Goal: Task Accomplishment & Management: Use online tool/utility

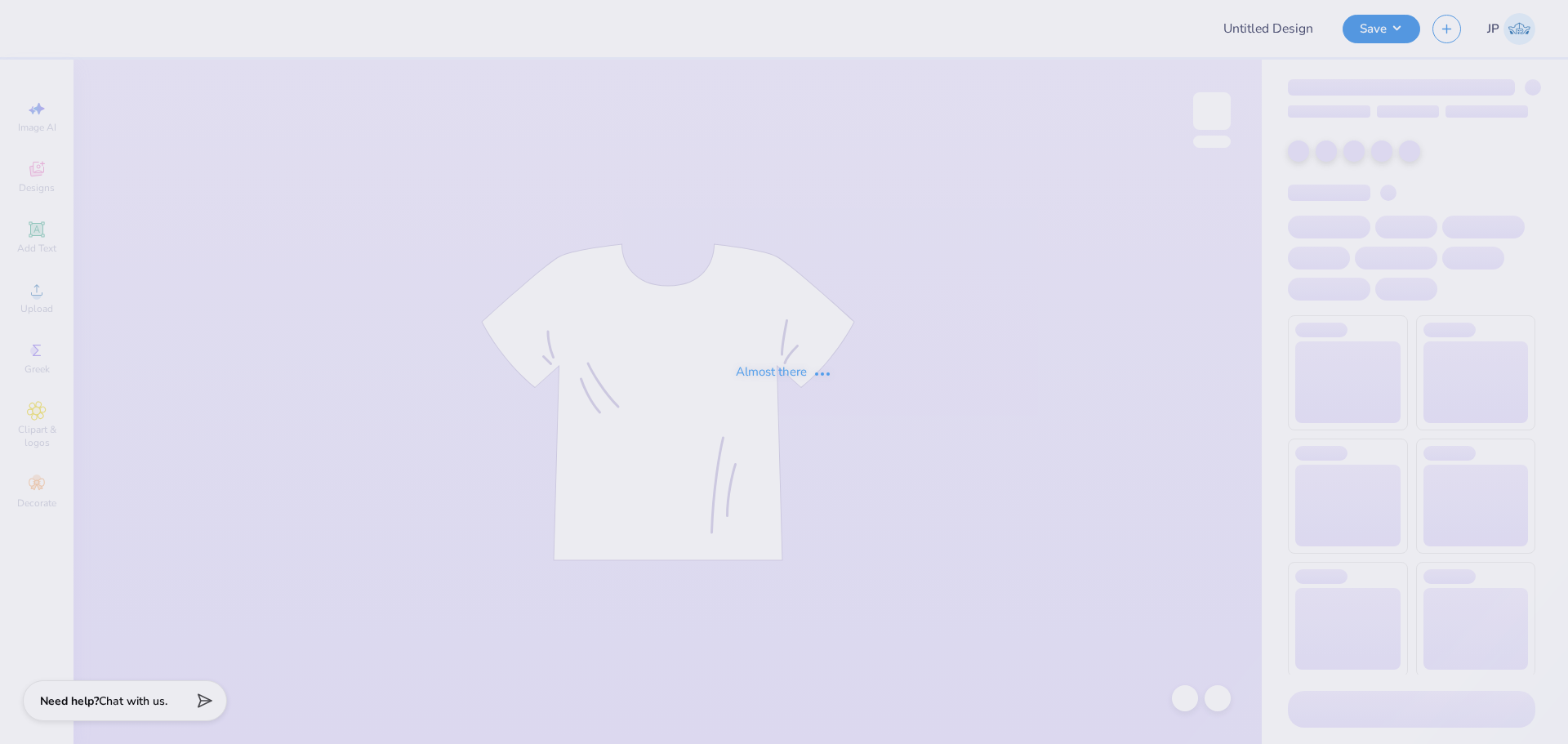
type input "AXO WB Art Team"
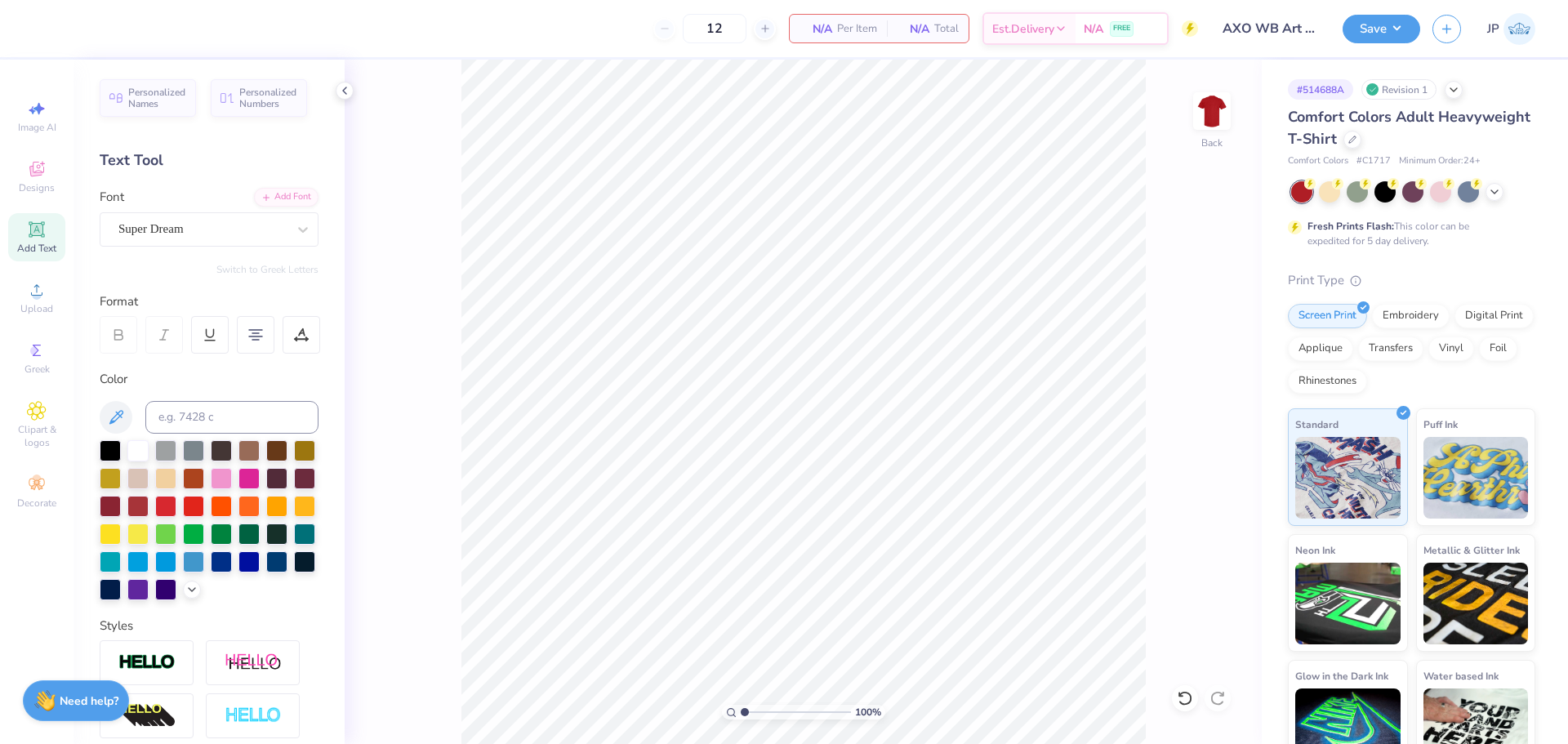
click at [363, 320] on div "100 % Back" at bounding box center [803, 401] width 918 height 685
click at [17, 300] on div "Upload" at bounding box center [37, 297] width 58 height 48
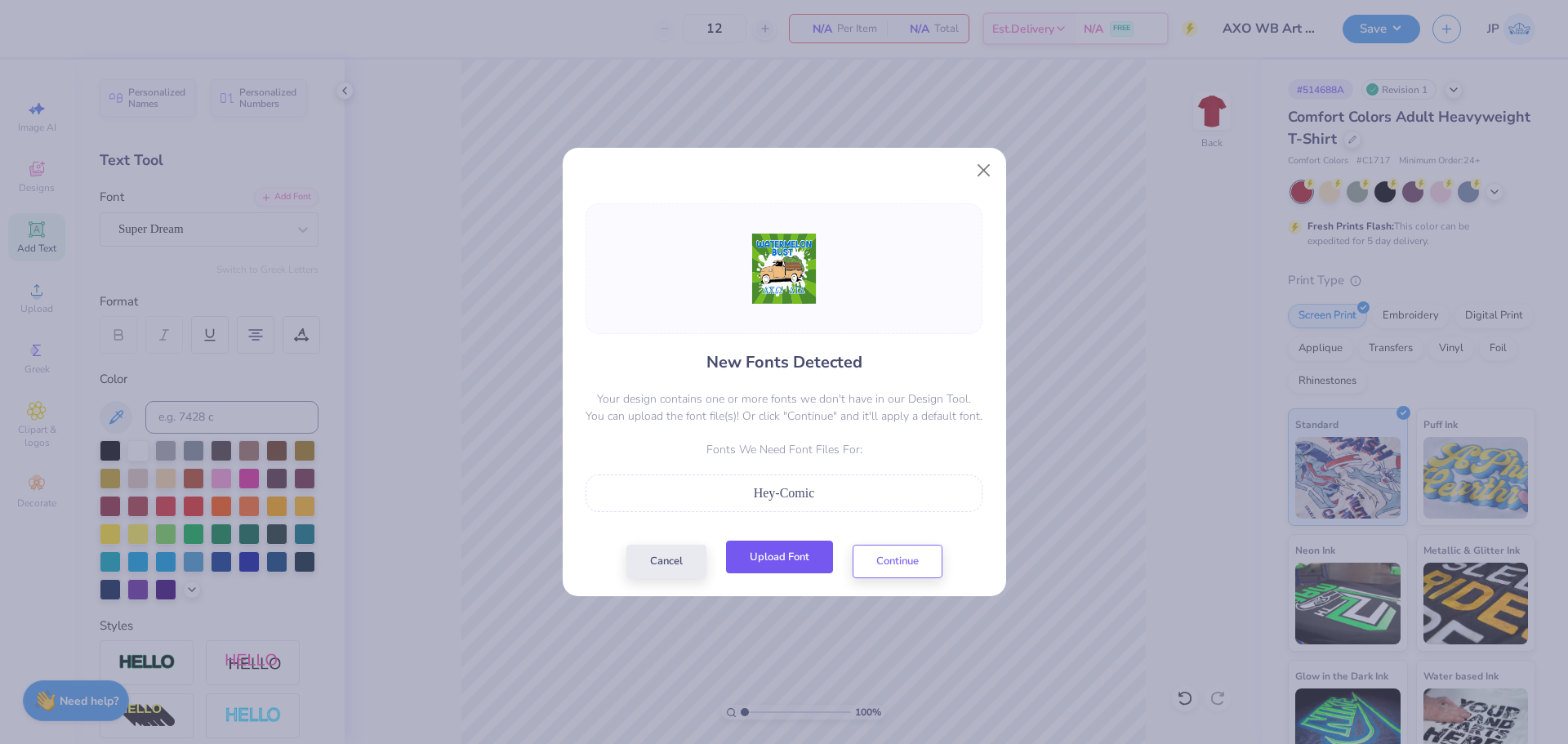
click at [822, 554] on button "Upload Font" at bounding box center [779, 557] width 107 height 34
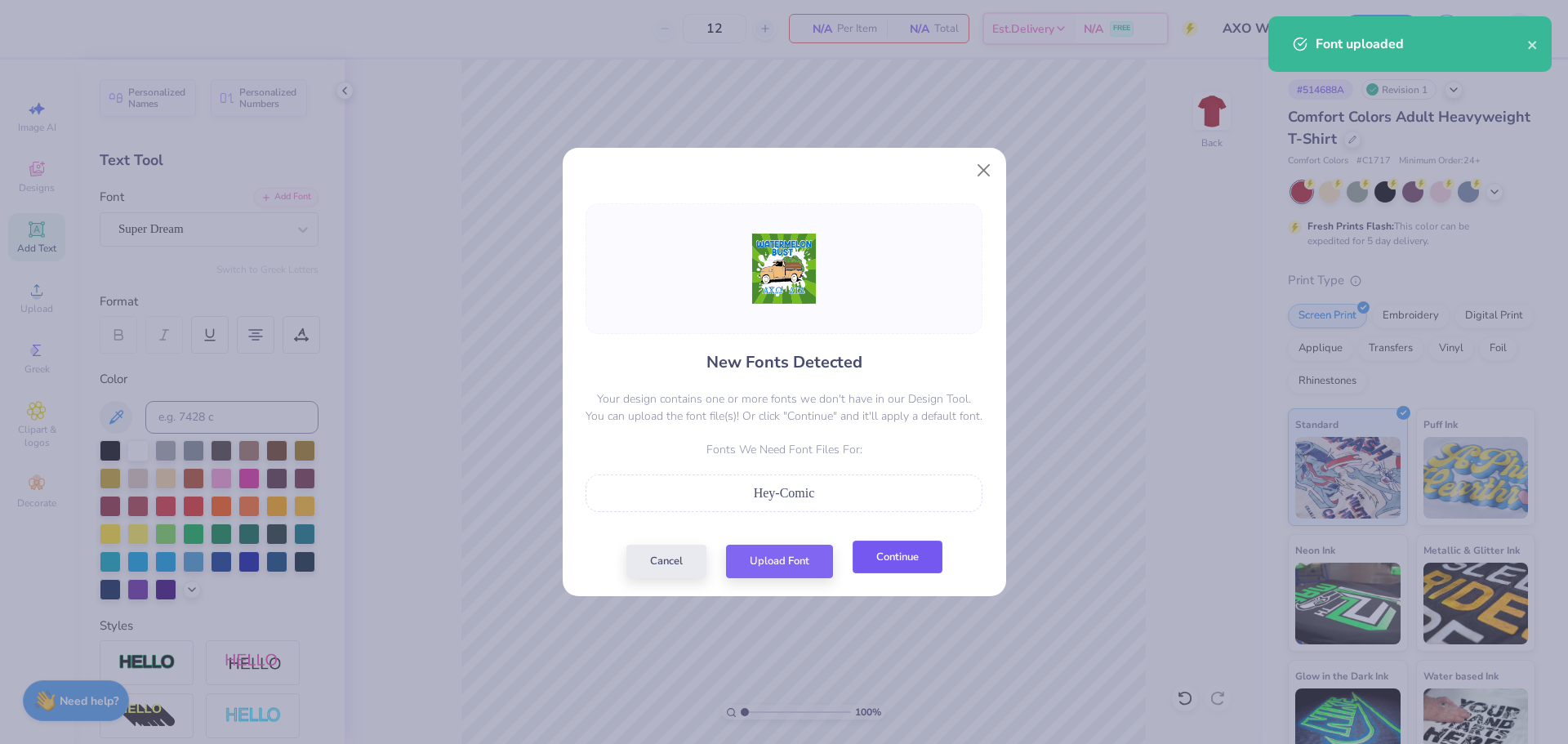
click at [908, 552] on button "Continue" at bounding box center [897, 557] width 90 height 34
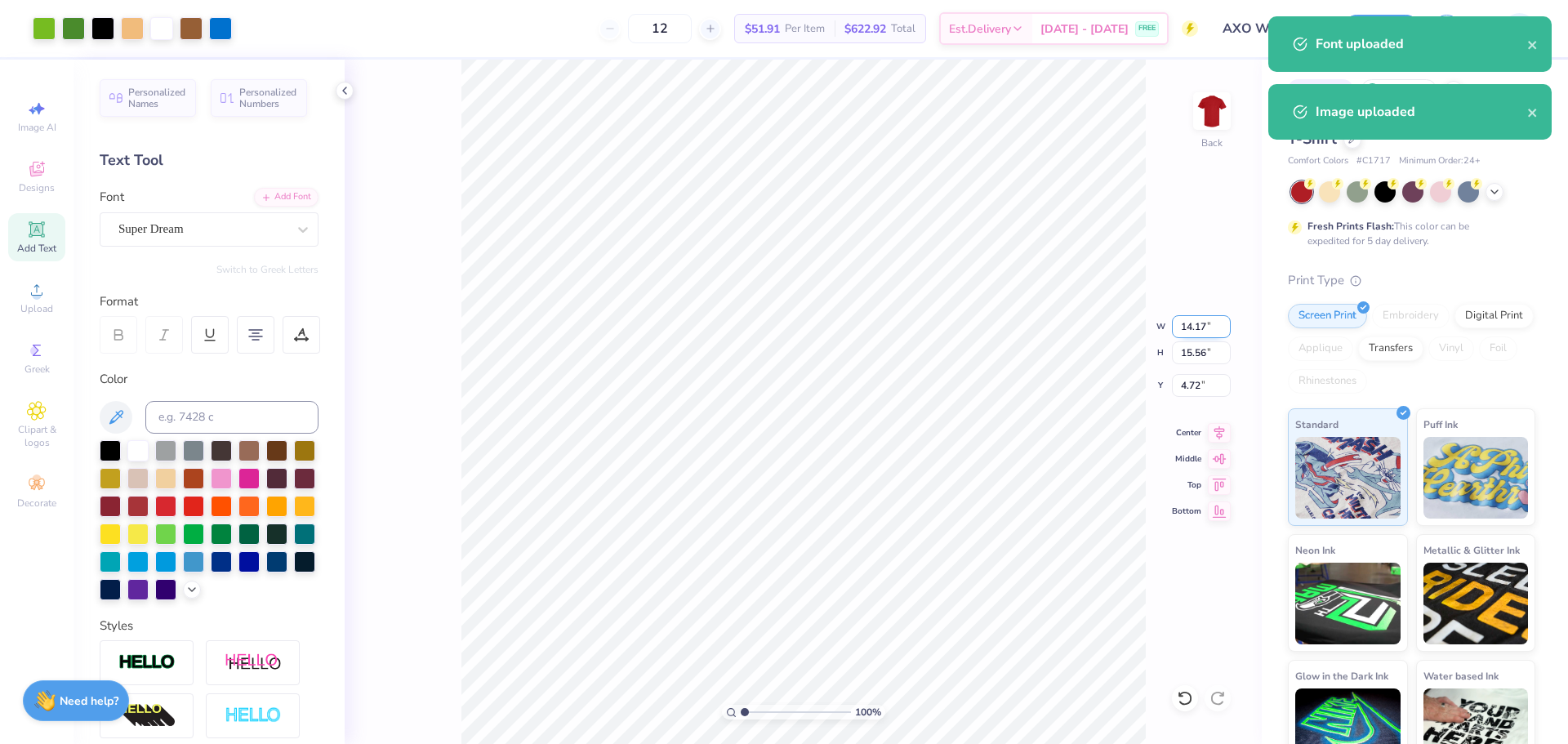
click at [1190, 325] on input "14.17" at bounding box center [1201, 326] width 58 height 23
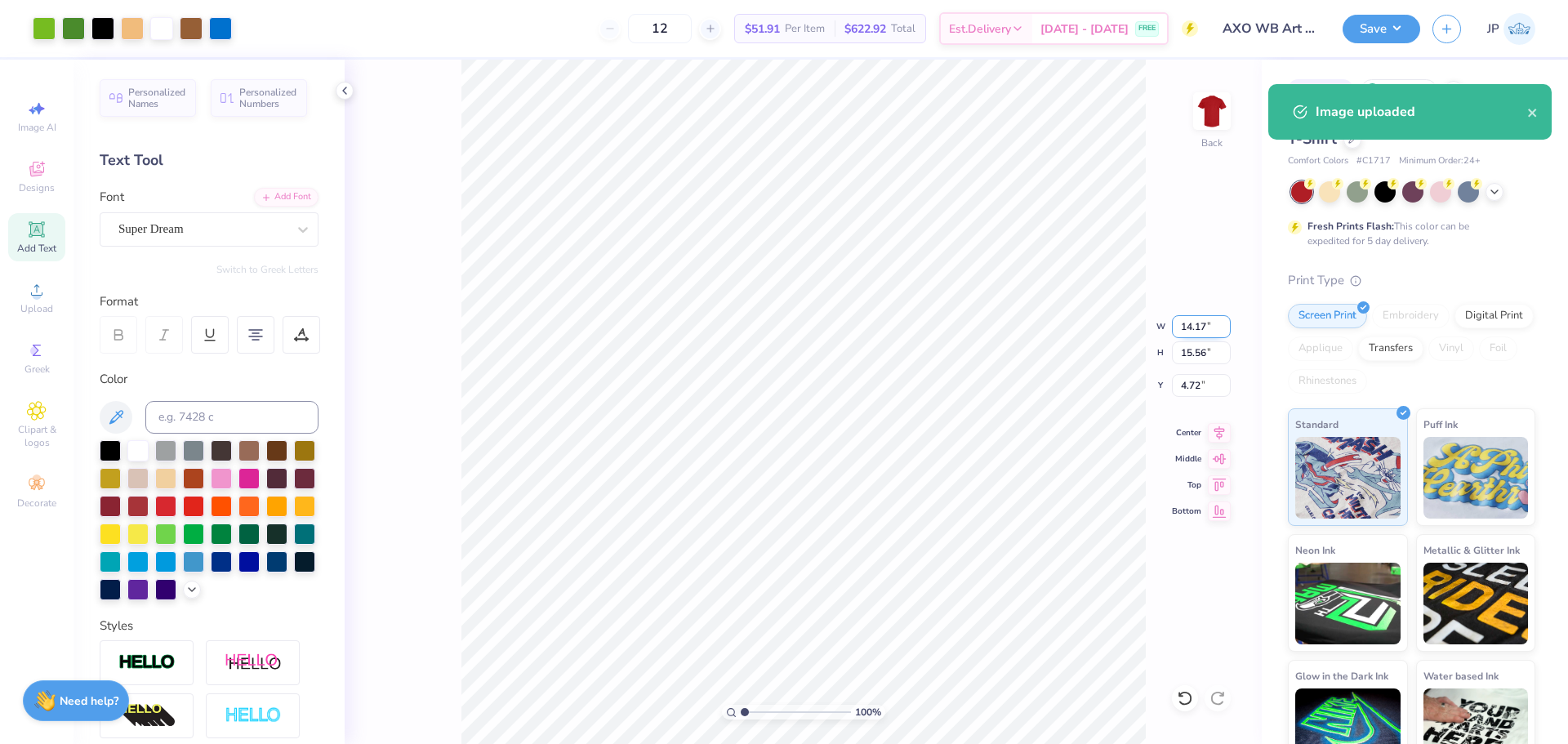
click at [1190, 325] on input "14.17" at bounding box center [1201, 326] width 58 height 23
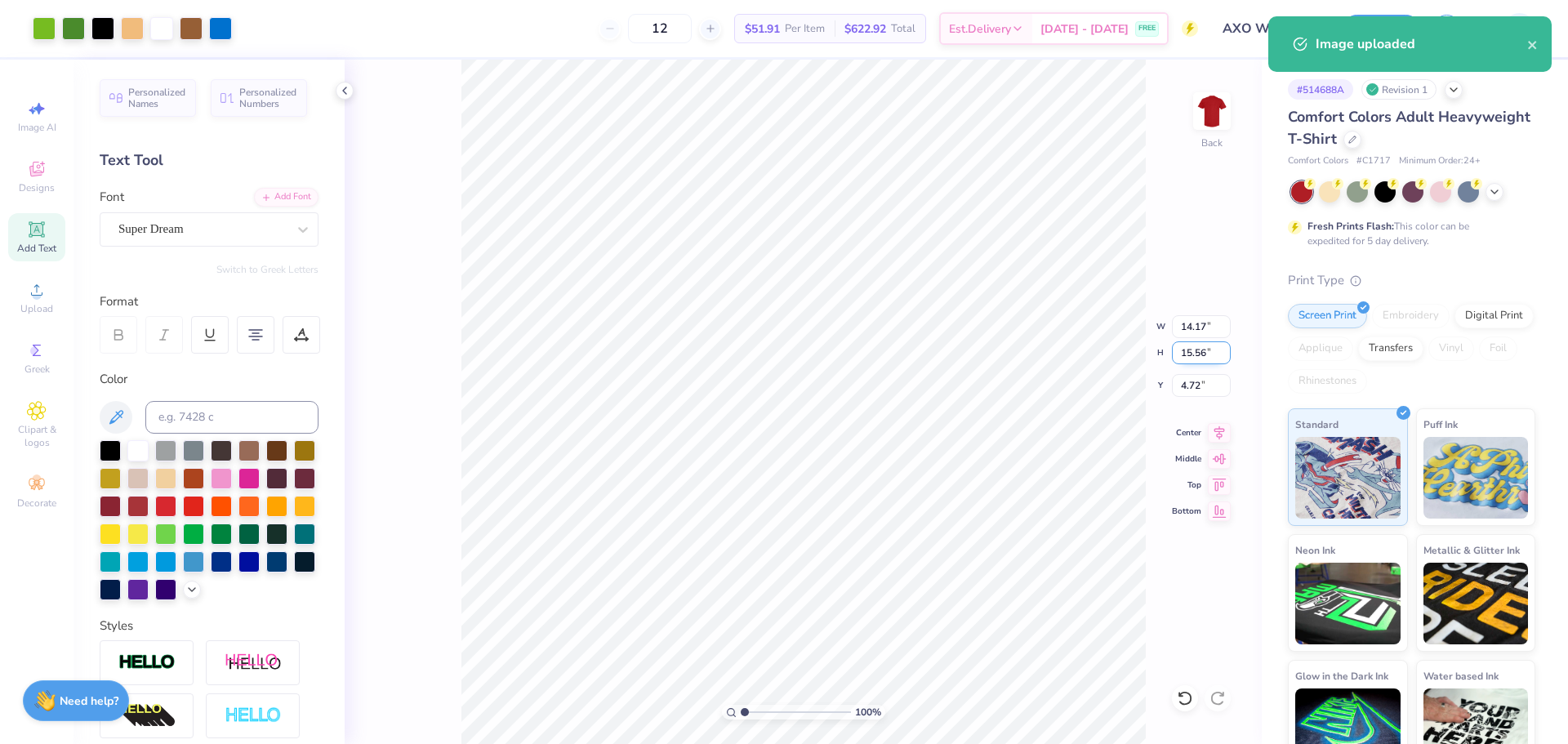
click at [1195, 356] on input "15.56" at bounding box center [1201, 352] width 58 height 23
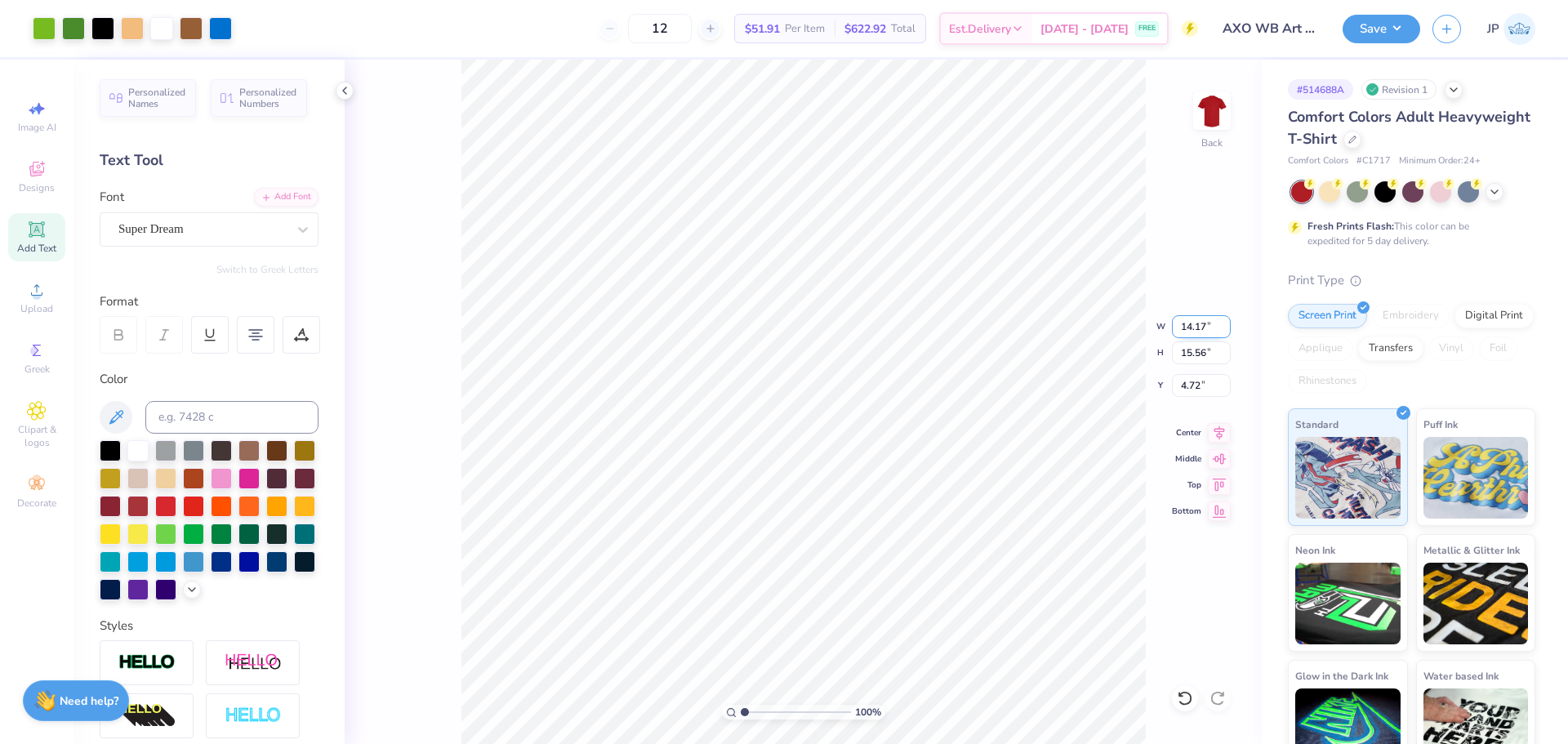
click at [1183, 325] on input "14.17" at bounding box center [1201, 326] width 58 height 23
type input "12.00"
type input "13.18"
click at [1201, 384] on input "5.91" at bounding box center [1201, 385] width 58 height 23
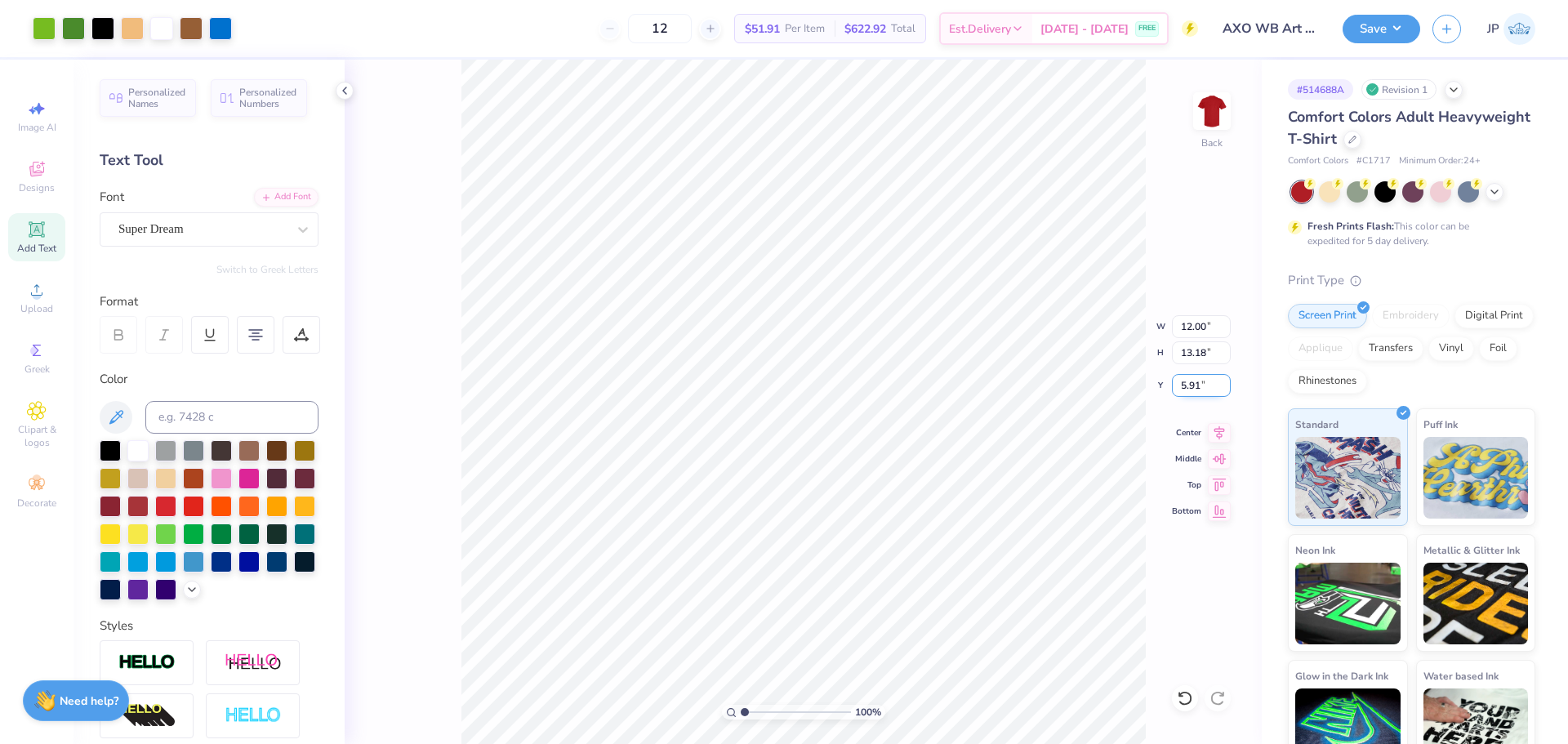
click at [1201, 384] on input "5.91" at bounding box center [1201, 385] width 58 height 23
type input "3.00"
click at [204, 241] on div "Super Dream" at bounding box center [203, 229] width 172 height 25
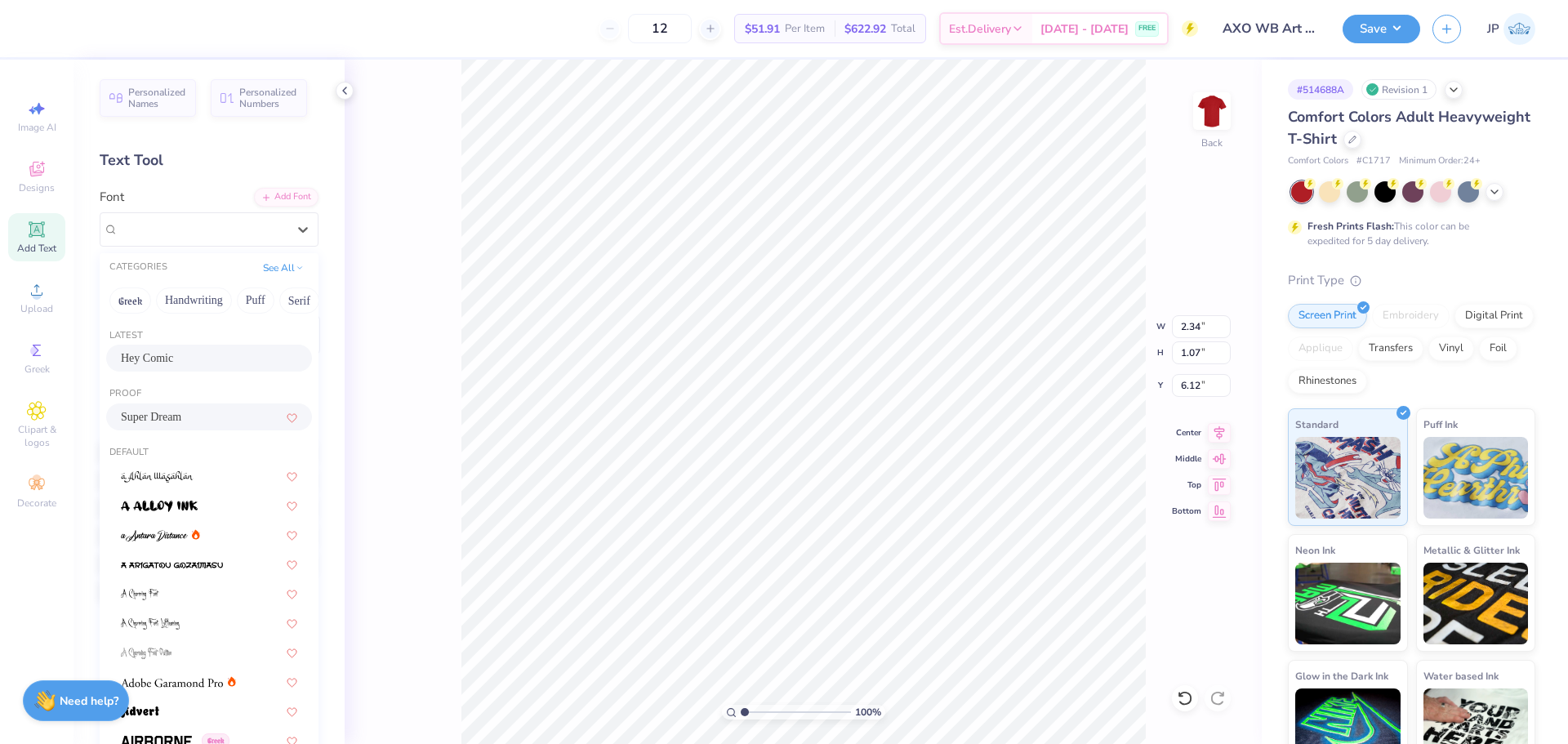
click at [156, 357] on span "Hey Comic" at bounding box center [147, 358] width 52 height 17
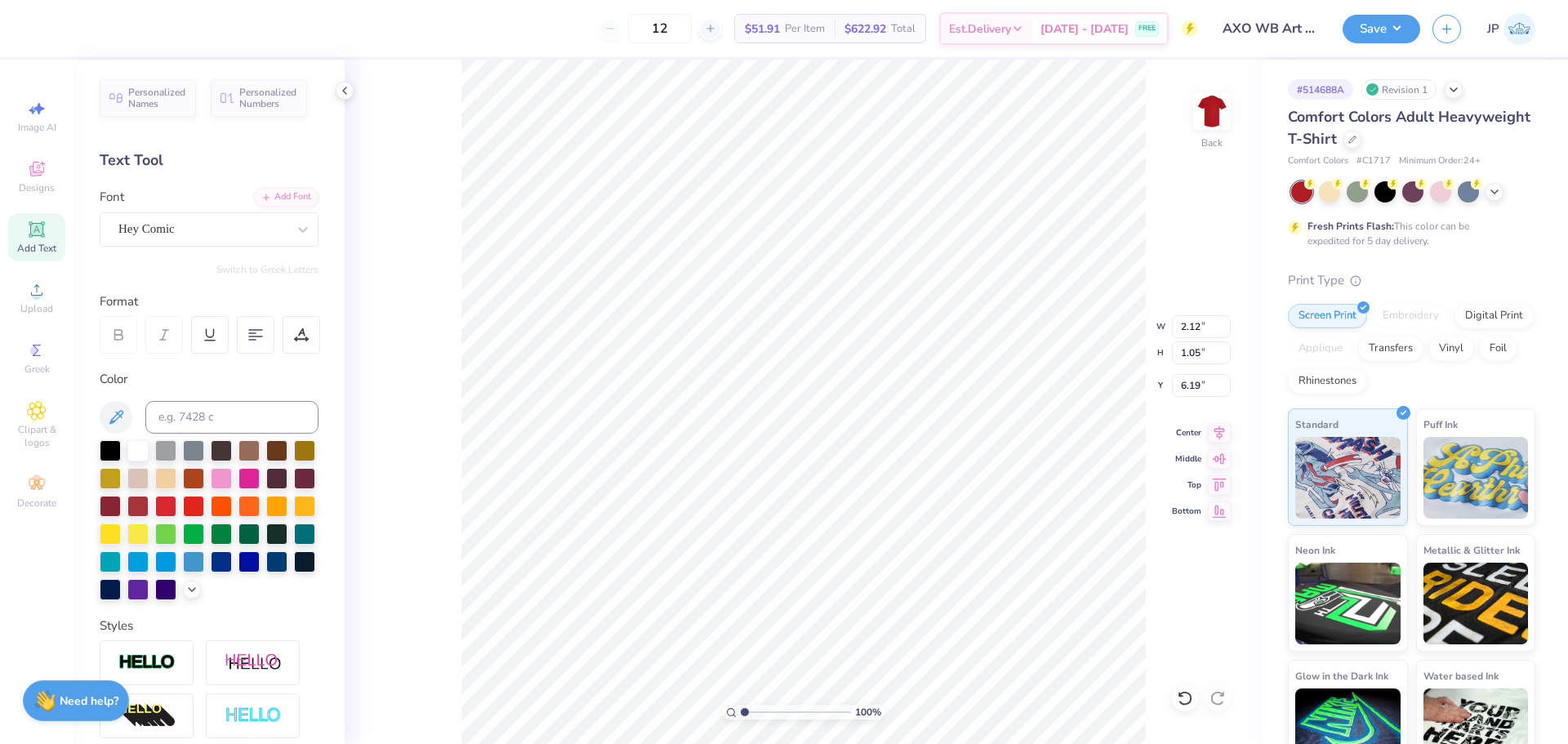
type input "2.12"
type input "1.05"
type input "6.19"
type input "6.08"
click at [1206, 316] on input "12.00" at bounding box center [1201, 326] width 58 height 23
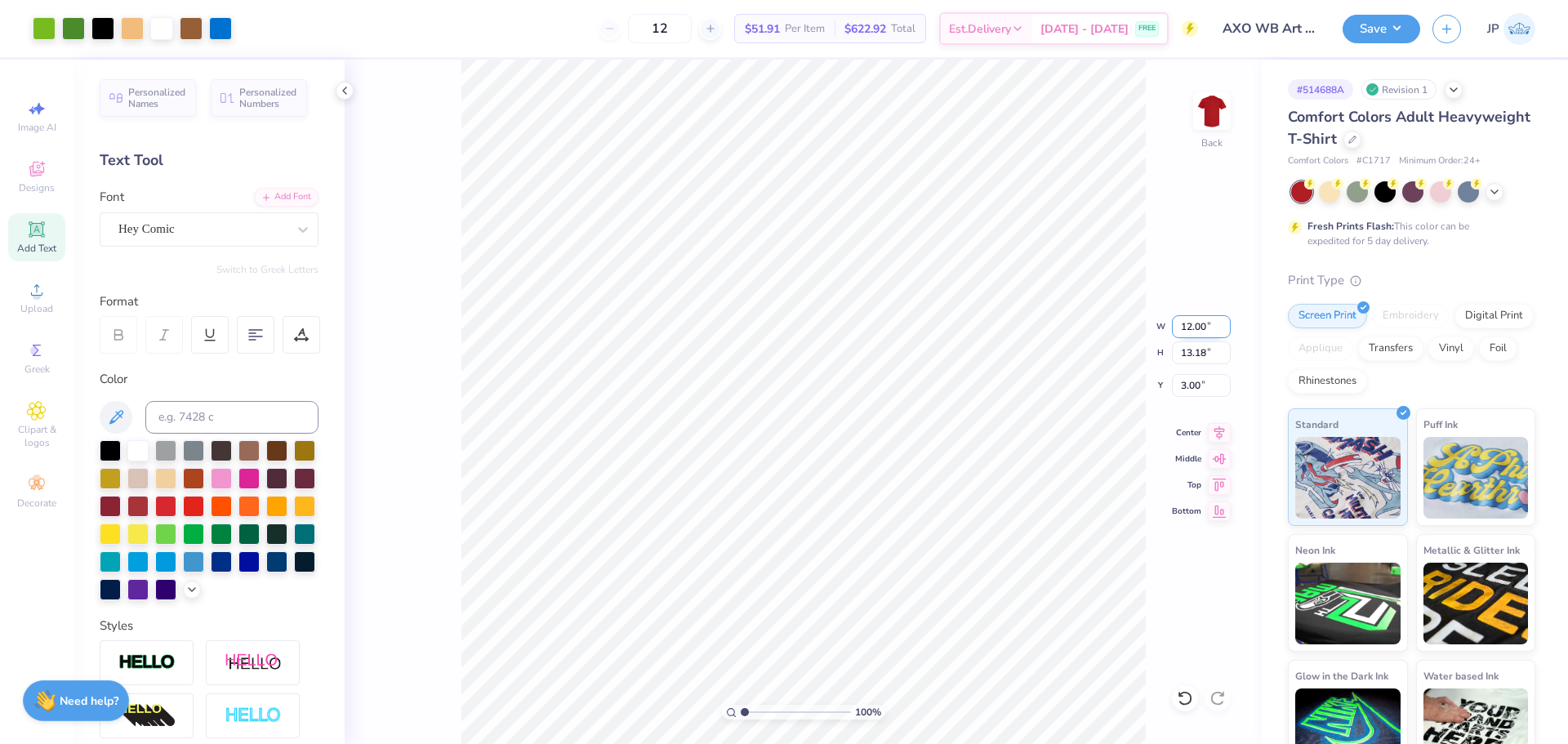
click at [1203, 320] on input "12.00" at bounding box center [1201, 326] width 58 height 23
type input "11.50"
type input "12.63"
type input "3.27"
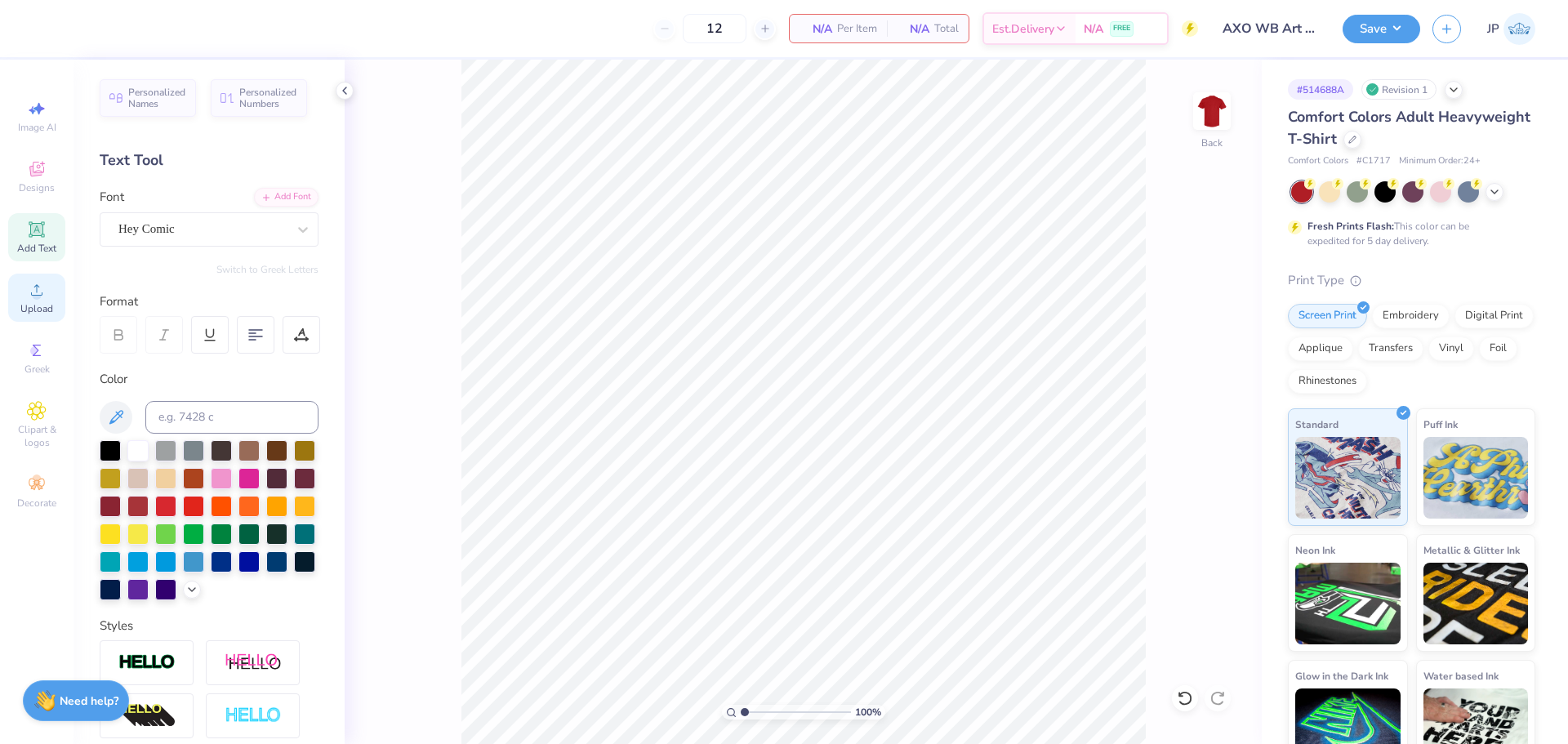
click at [27, 291] on icon at bounding box center [36, 290] width 20 height 20
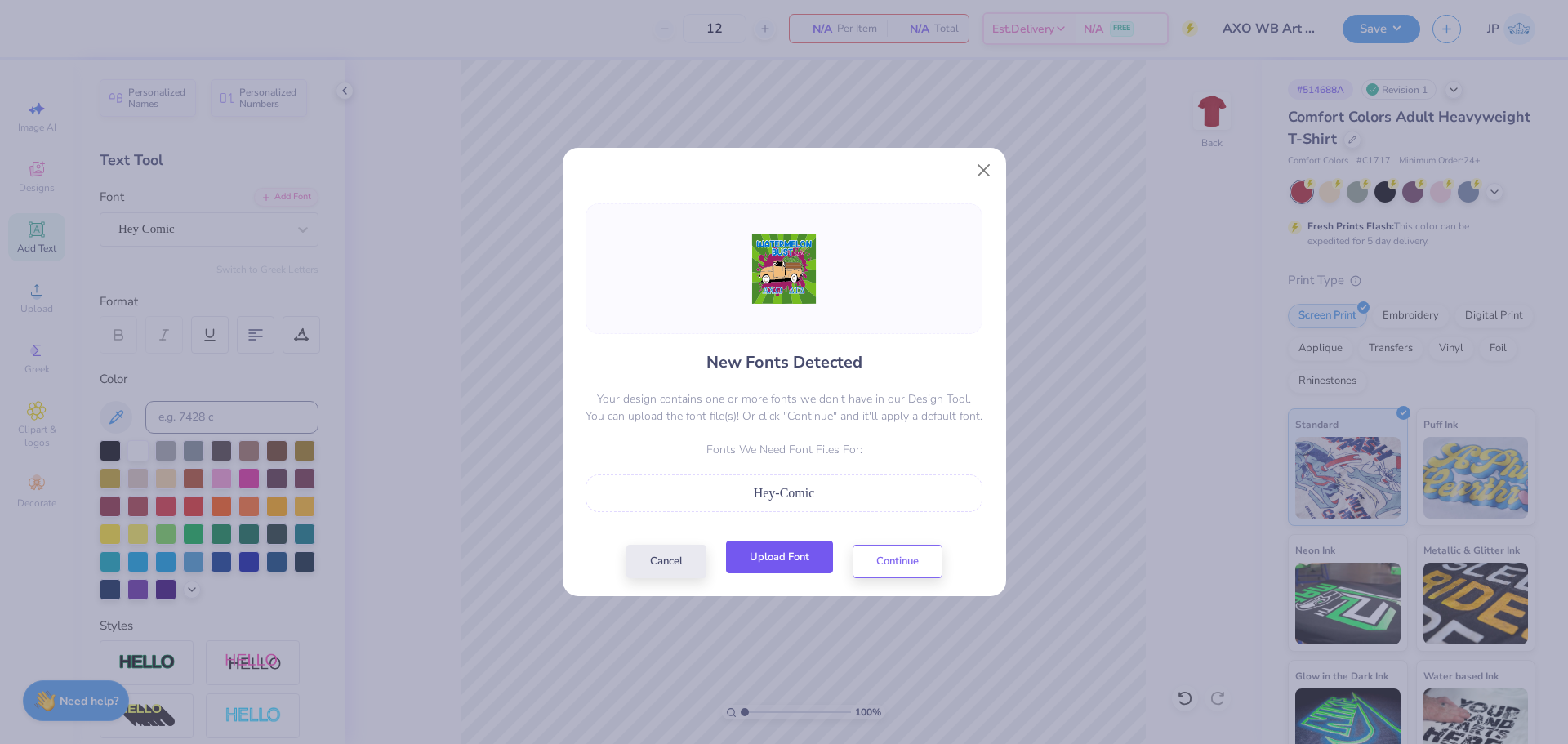
click at [807, 568] on button "Upload Font" at bounding box center [779, 557] width 107 height 34
click at [917, 572] on button "Continue" at bounding box center [897, 557] width 90 height 34
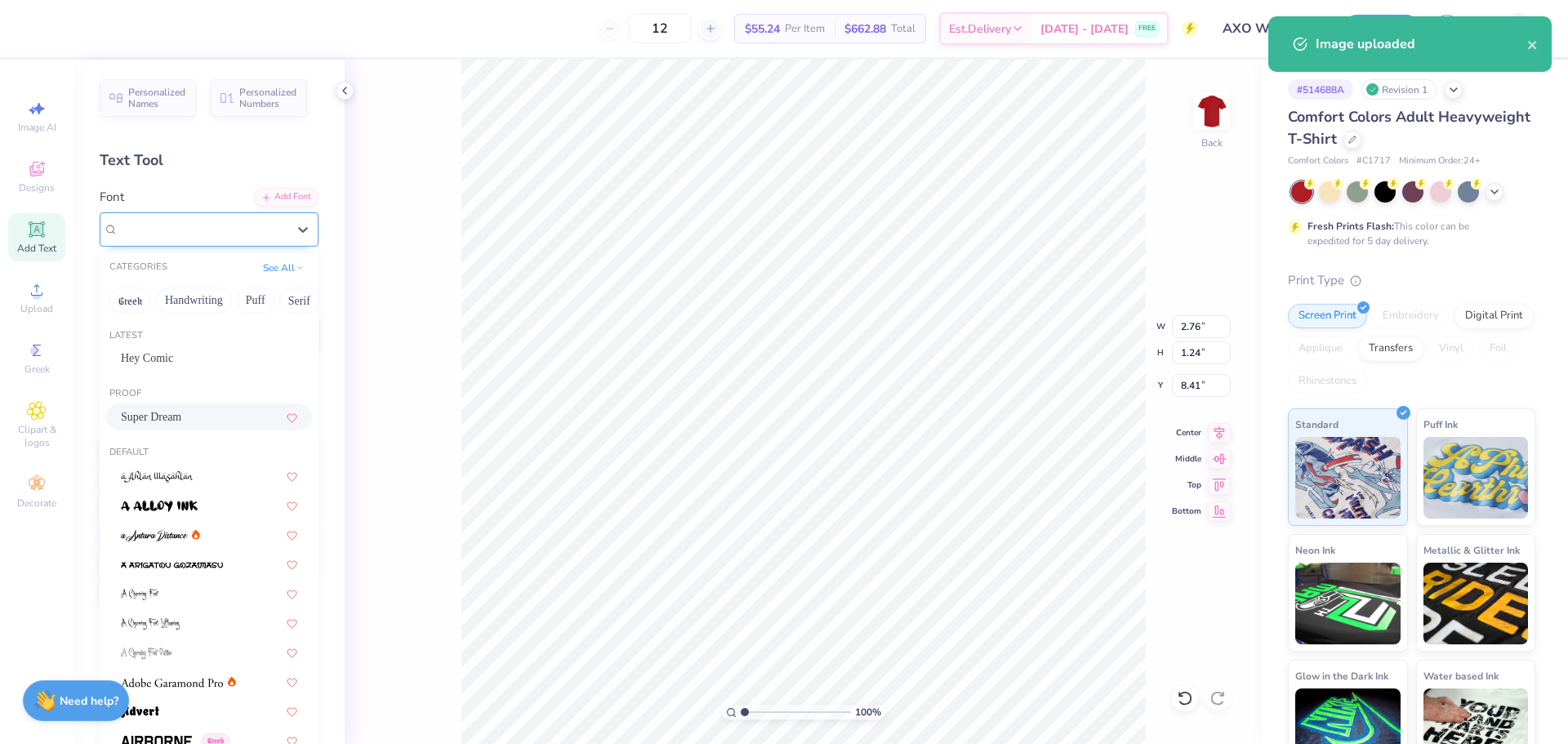
click at [173, 229] on div "Super Dream" at bounding box center [203, 229] width 172 height 25
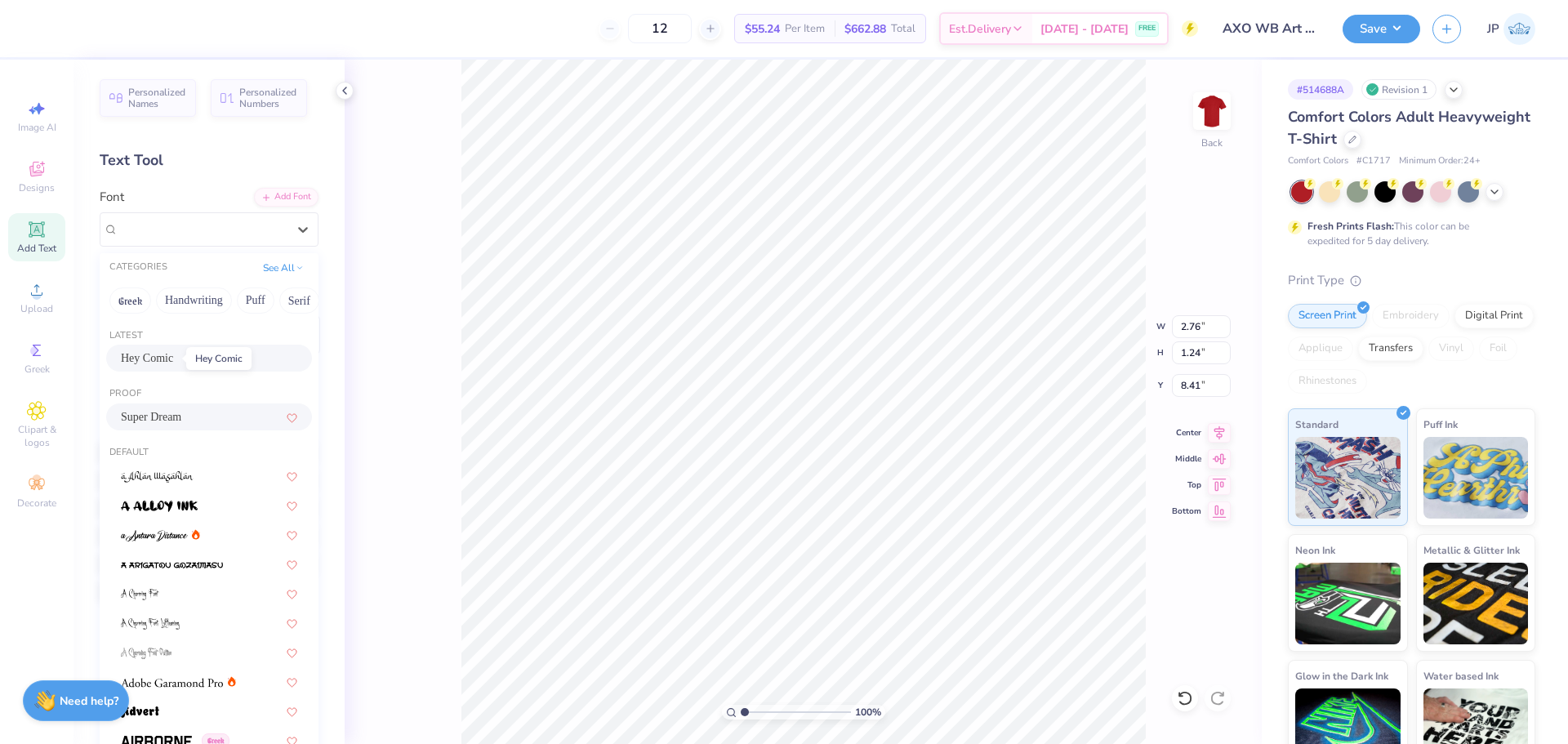
click at [157, 351] on span "Hey Comic" at bounding box center [147, 358] width 52 height 17
type input "2.50"
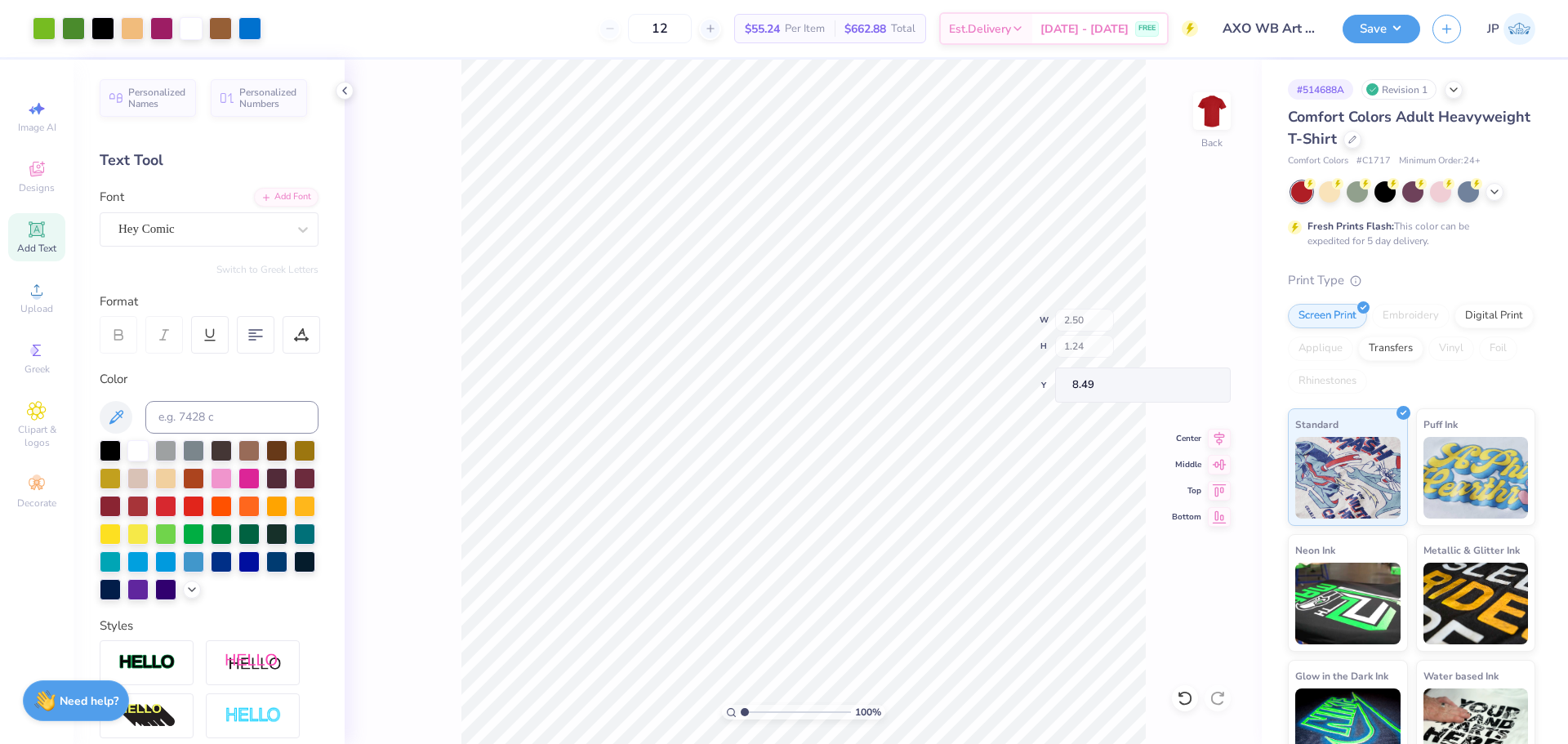
type input "8.52"
click at [914, 564] on li "Group" at bounding box center [932, 564] width 128 height 32
click at [1189, 358] on input "15.56" at bounding box center [1201, 352] width 58 height 23
type input "13"
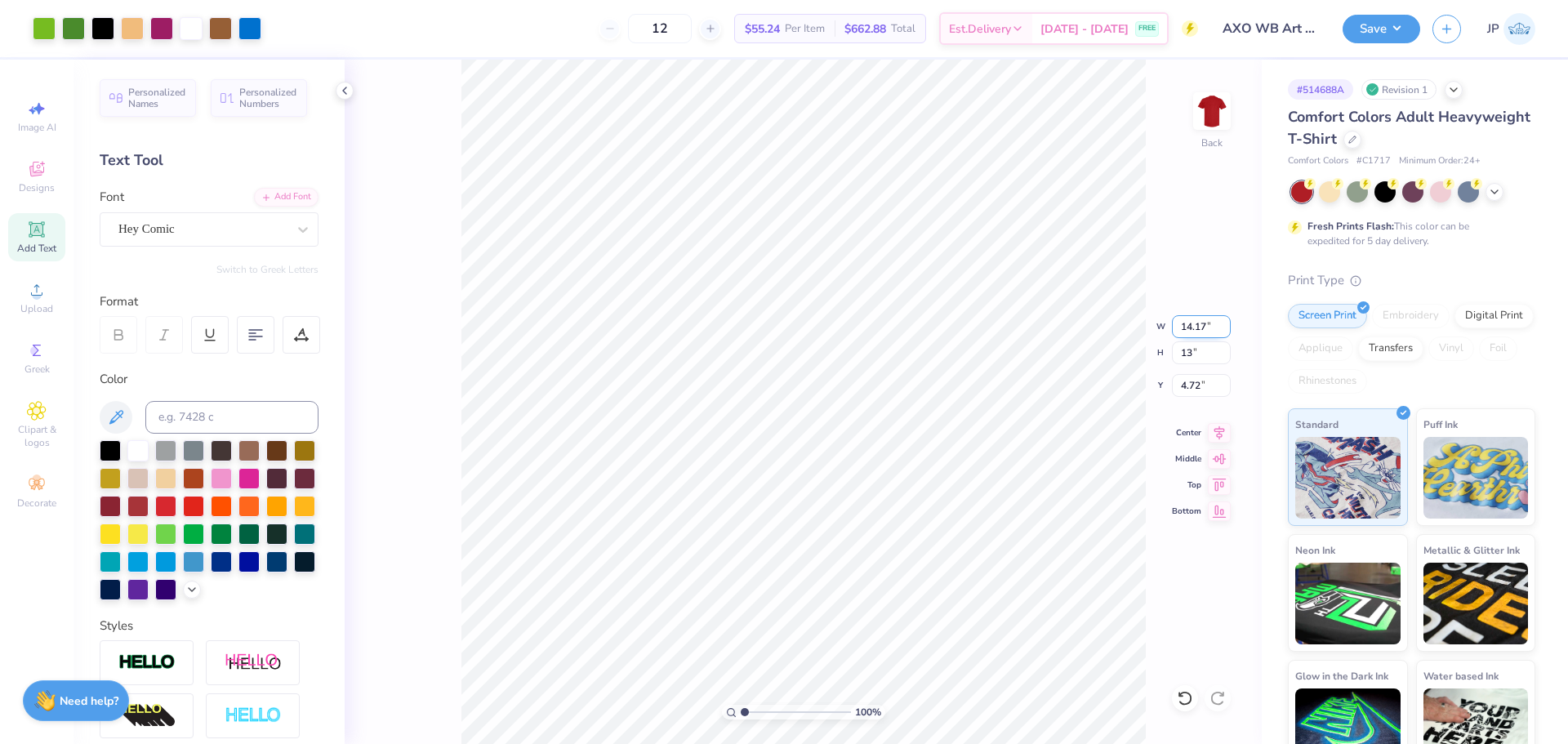
click at [1186, 331] on input "14.17" at bounding box center [1201, 326] width 58 height 23
type input "11.00"
type input "12.08"
type input "6.46"
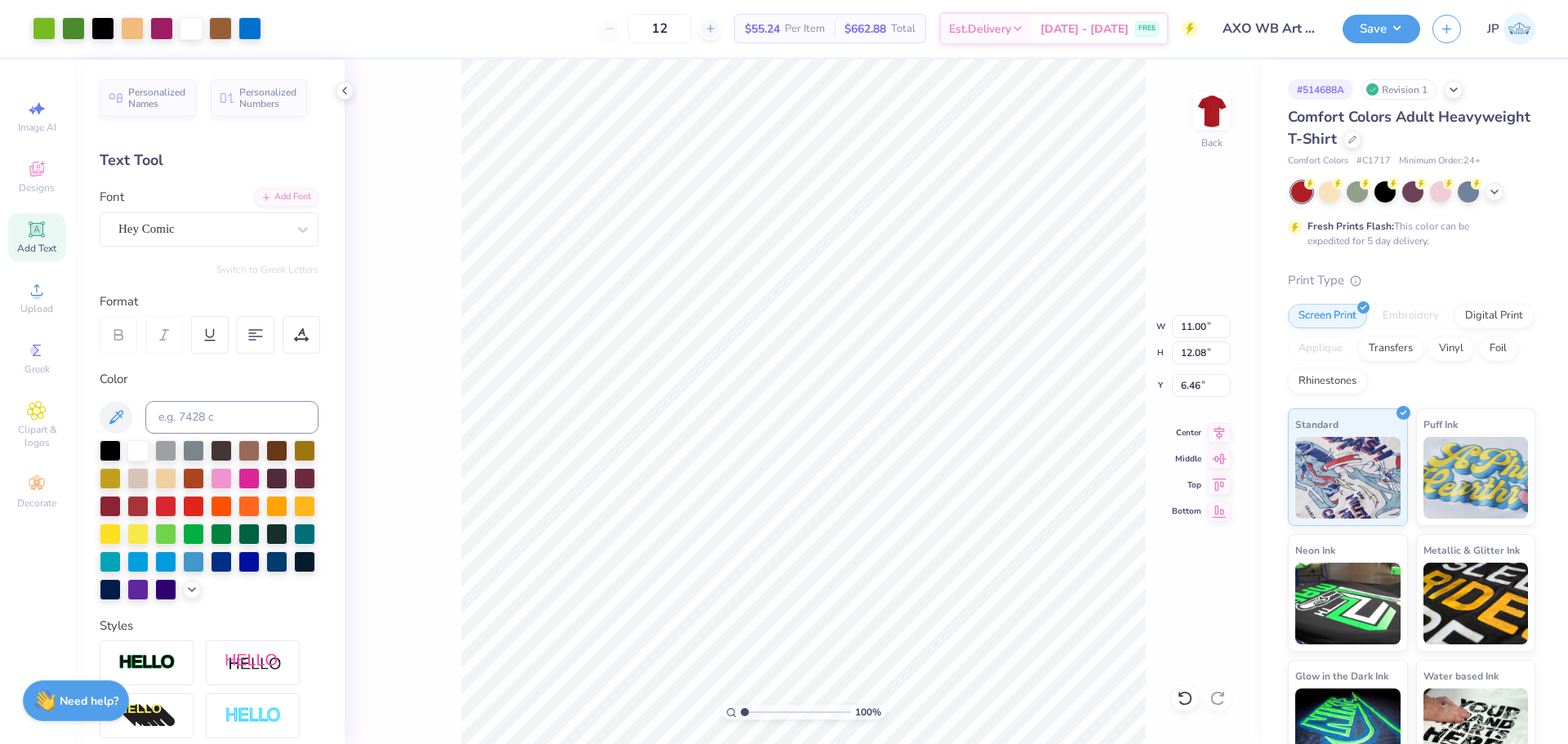
click at [1170, 387] on div "100 % Back W 11.00 11.00 " H 12.08 12.08 " Y 6.46 6.46 " Center Middle Top Bott…" at bounding box center [803, 401] width 918 height 685
click at [1170, 387] on div "100 % Back W 11.00 H 12.08 Y 6.46 Center Middle Top Bottom" at bounding box center [803, 401] width 918 height 685
click at [1184, 378] on input "6.46" at bounding box center [1201, 385] width 58 height 23
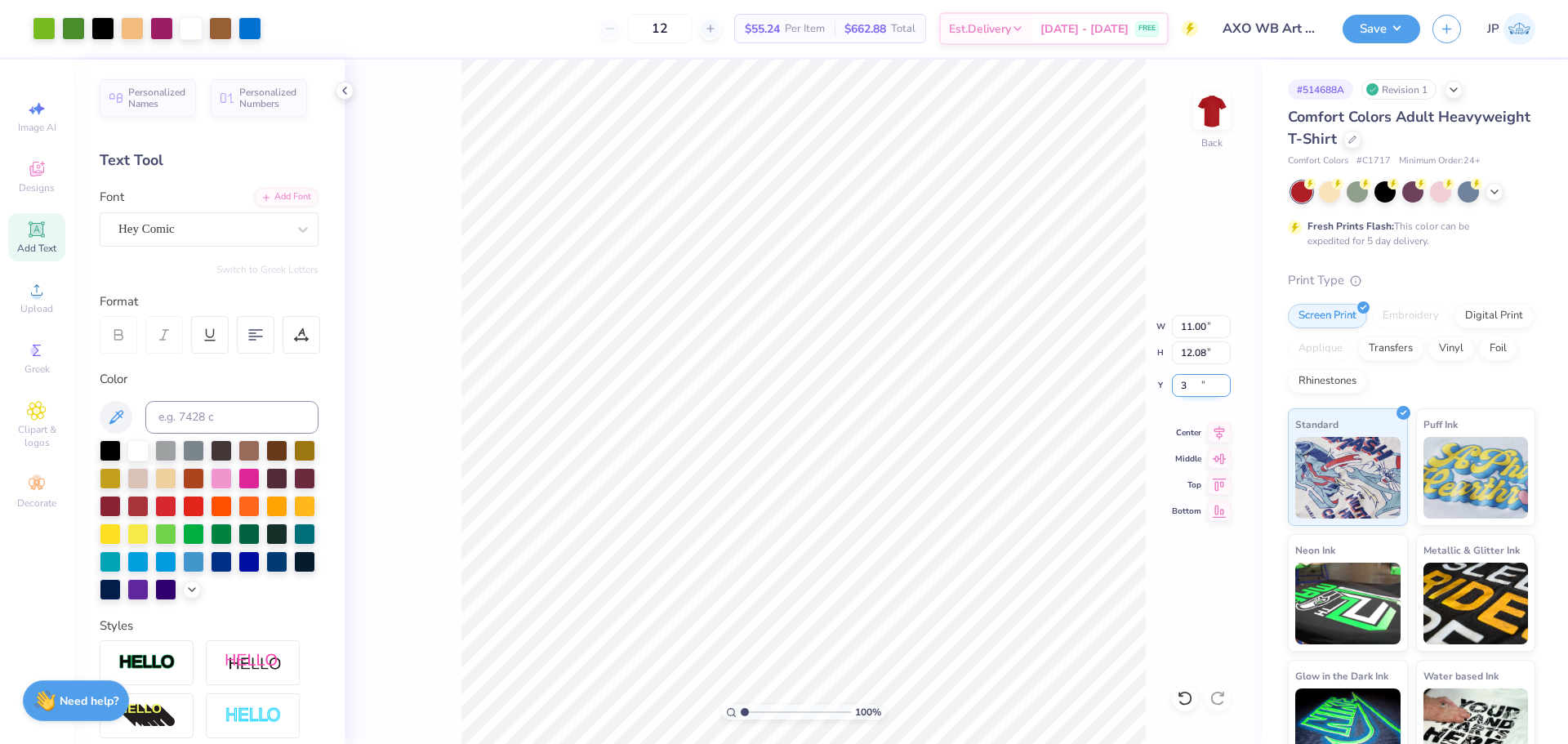
type input "3.00"
click at [1406, 26] on button "Save" at bounding box center [1382, 26] width 77 height 28
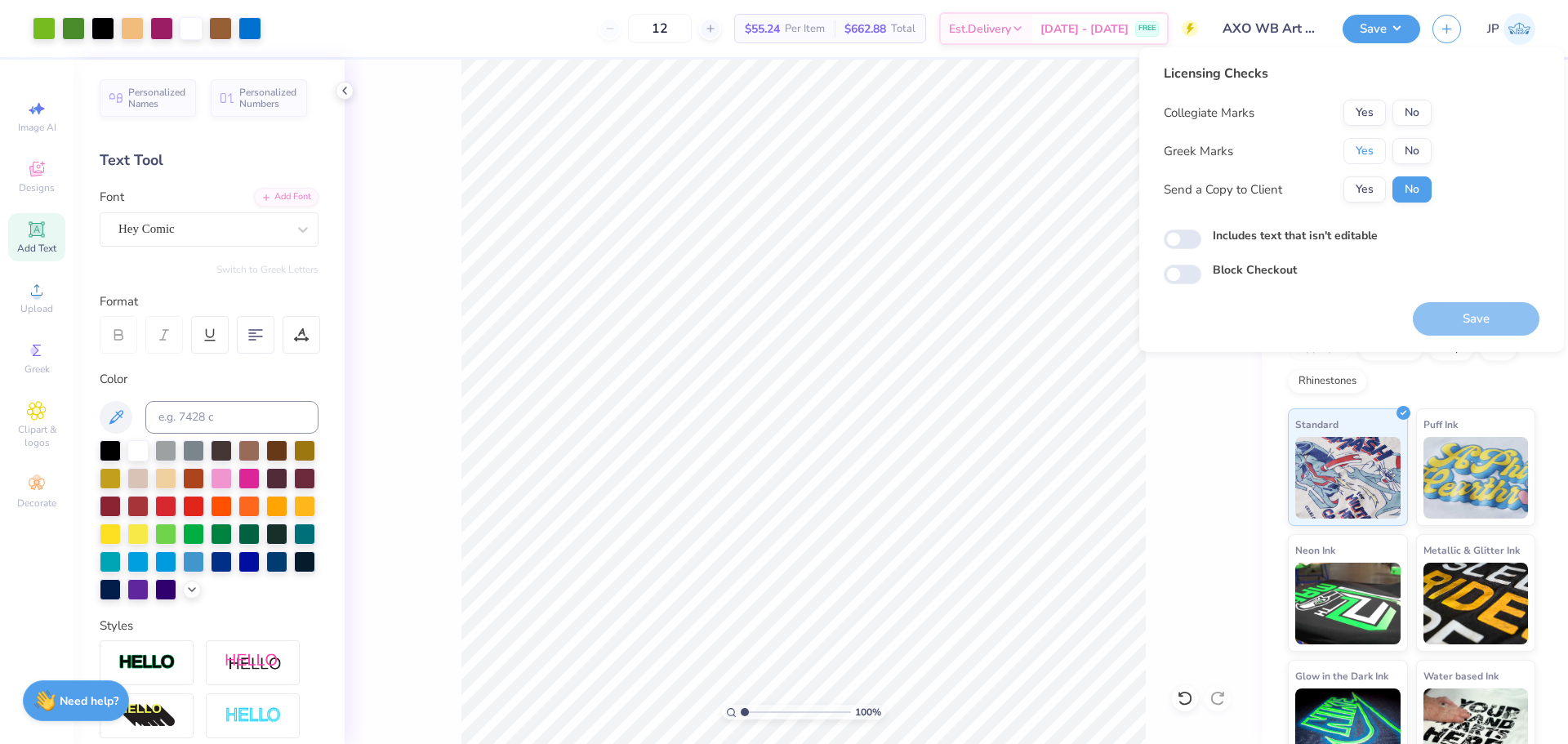
drag, startPoint x: 1364, startPoint y: 145, endPoint x: 1387, endPoint y: 129, distance: 28.0
click at [1364, 144] on button "Yes" at bounding box center [1364, 151] width 42 height 26
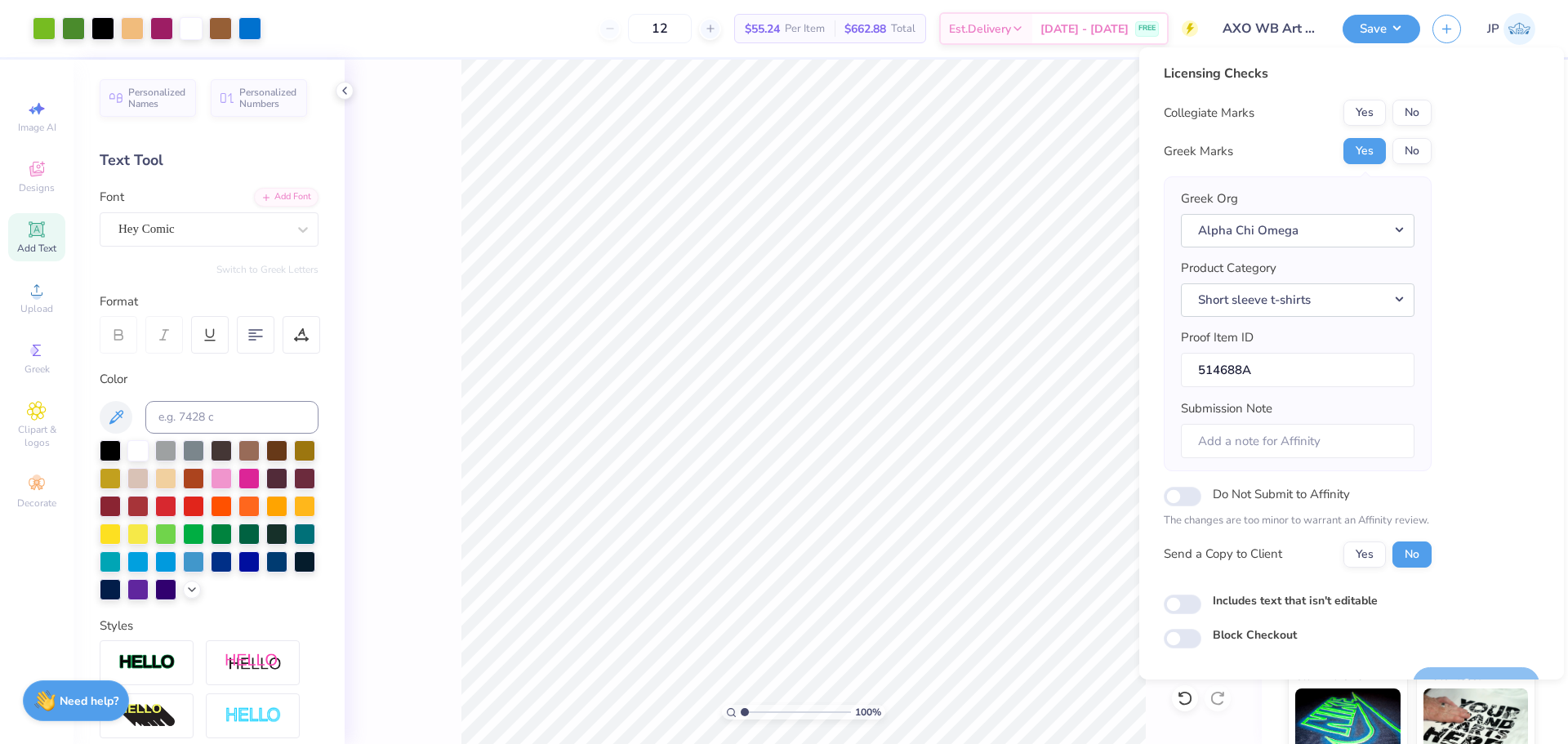
click at [1428, 97] on div "Licensing Checks Collegiate Marks Yes No Greek Marks Yes No Greek Org Alpha Chi…" at bounding box center [1298, 321] width 268 height 516
click at [1424, 107] on button "No" at bounding box center [1412, 113] width 40 height 26
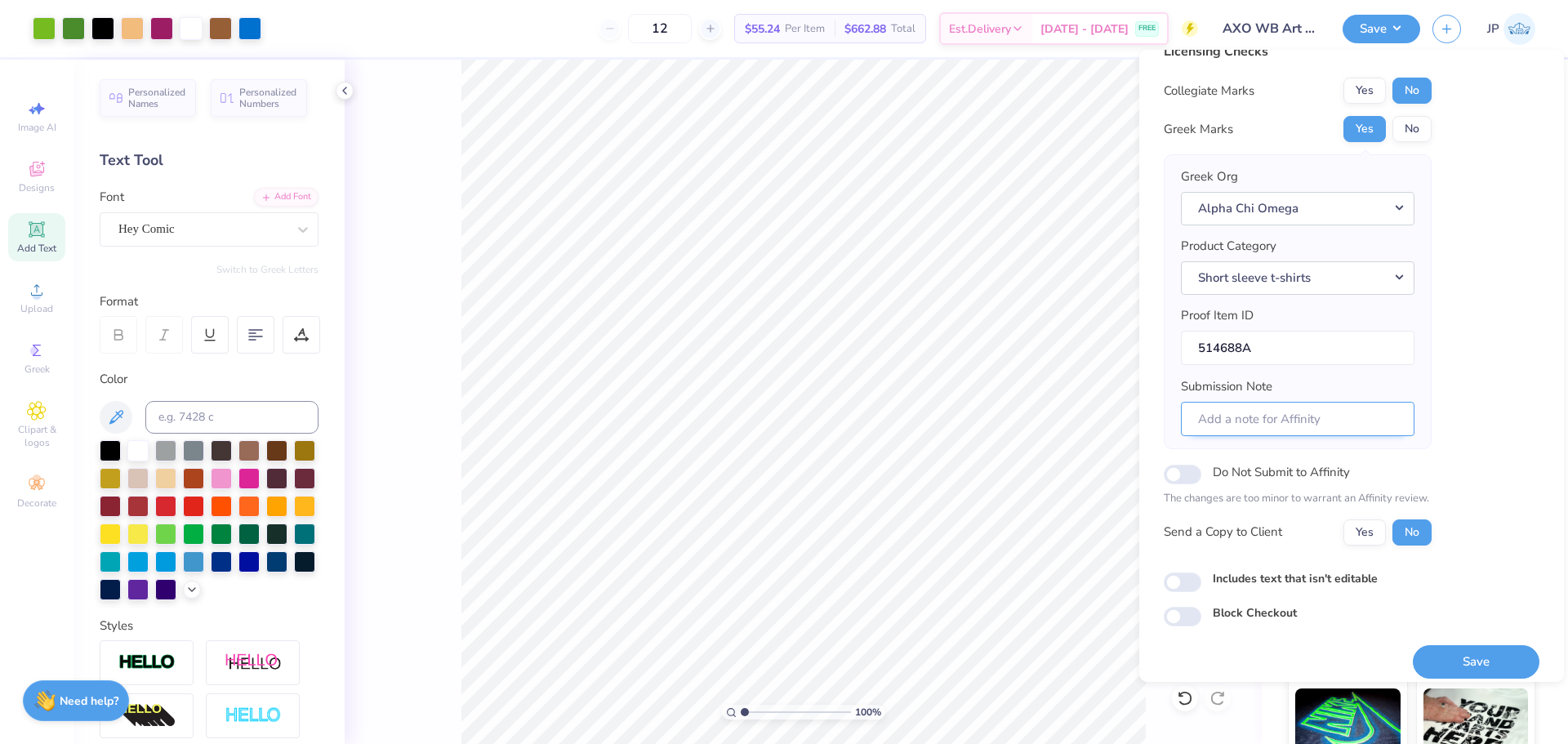
scroll to position [37, 0]
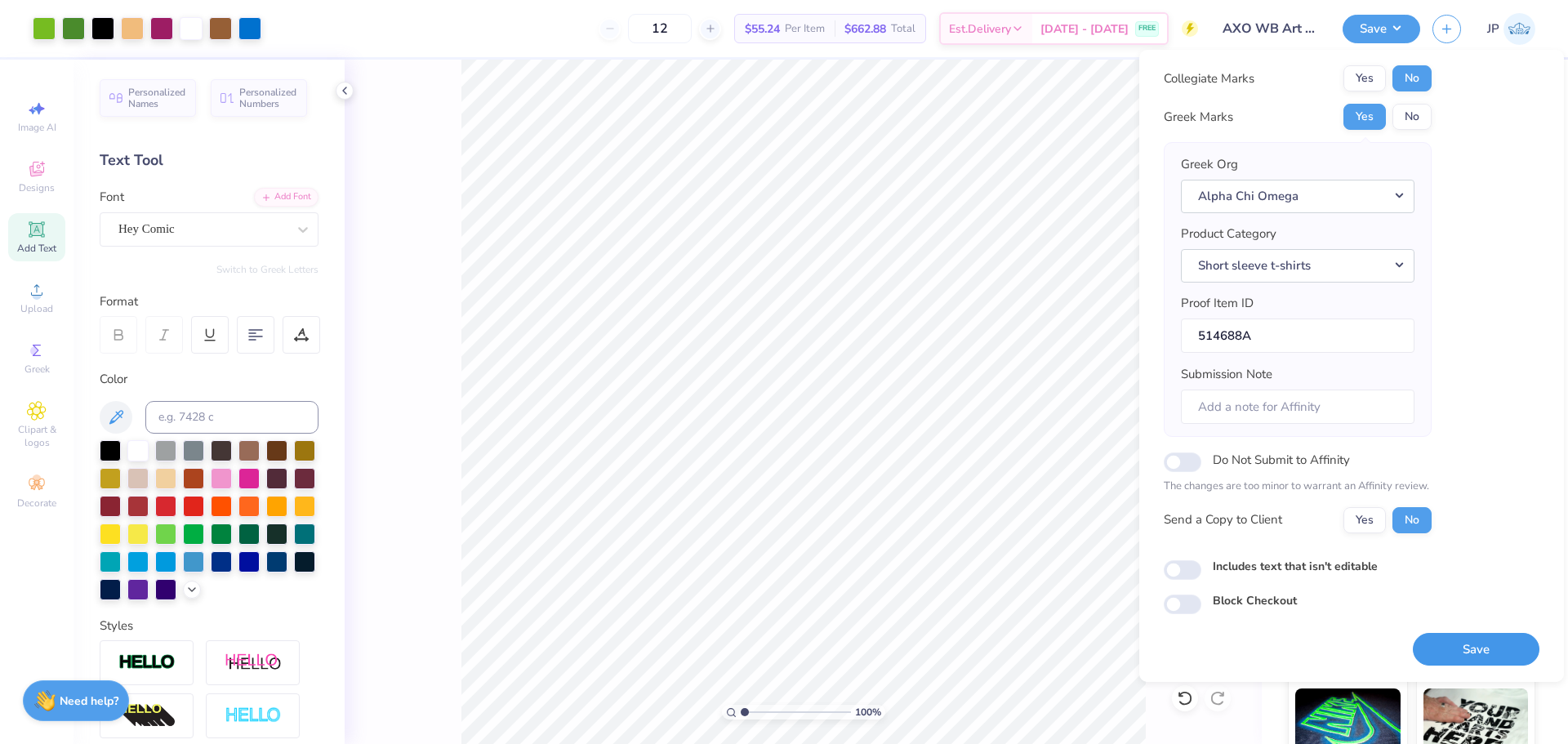
click at [1467, 653] on button "Save" at bounding box center [1476, 649] width 126 height 34
